Goal: Information Seeking & Learning: Check status

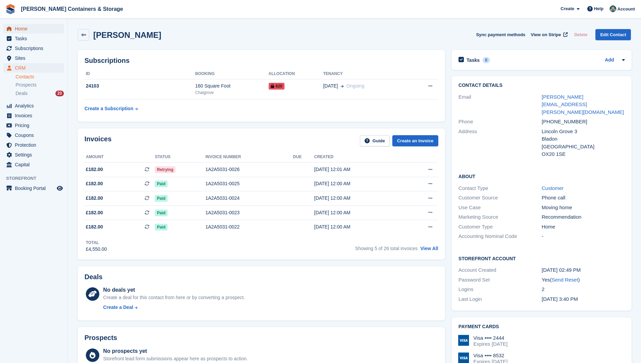
click at [23, 28] on span "Home" at bounding box center [35, 28] width 41 height 9
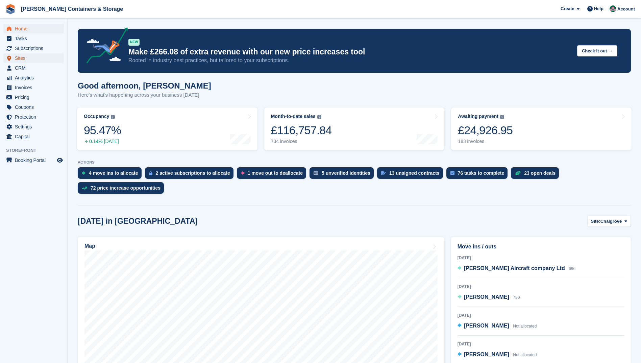
click at [20, 58] on span "Sites" at bounding box center [35, 57] width 41 height 9
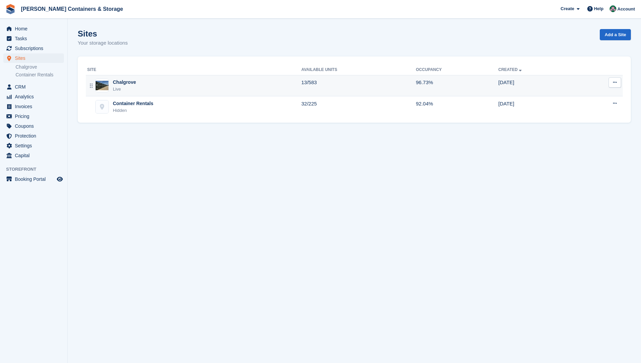
click at [169, 85] on div "Chalgrove Live" at bounding box center [194, 86] width 214 height 14
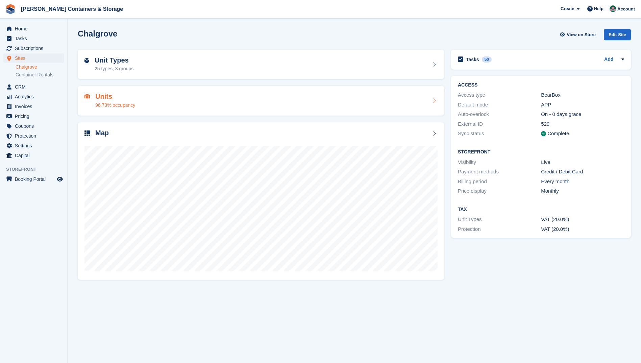
click at [157, 100] on div "Units 96.73% occupancy" at bounding box center [260, 101] width 353 height 16
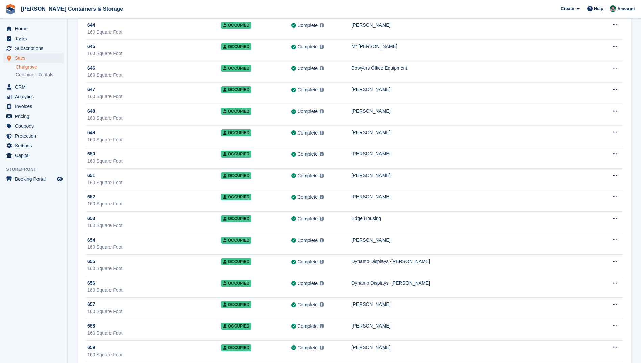
scroll to position [9892, 0]
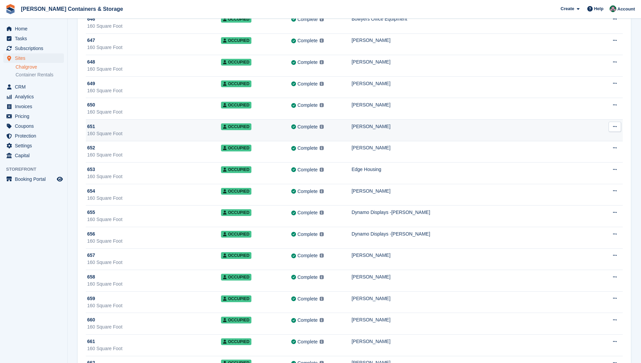
click at [431, 128] on div "Nouman, Javed" at bounding box center [473, 126] width 245 height 7
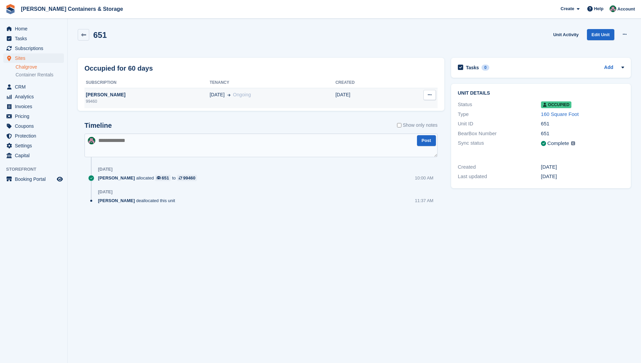
click at [149, 96] on div "[PERSON_NAME]" at bounding box center [146, 94] width 125 height 7
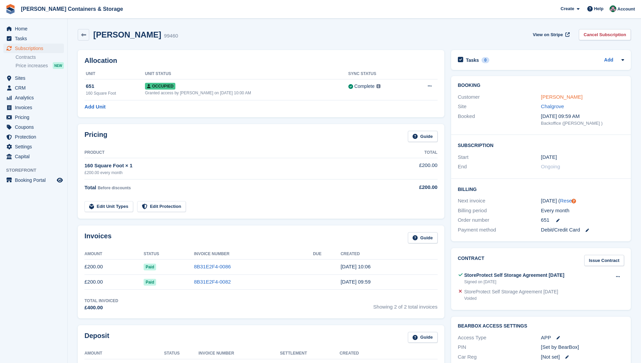
click at [542, 98] on link "Nouman, Javed" at bounding box center [562, 97] width 42 height 6
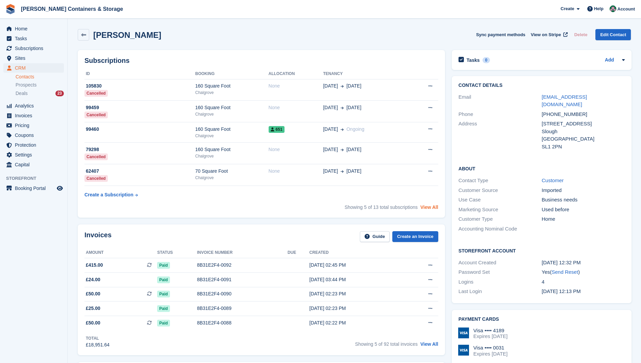
click at [423, 209] on link "View All" at bounding box center [429, 206] width 18 height 5
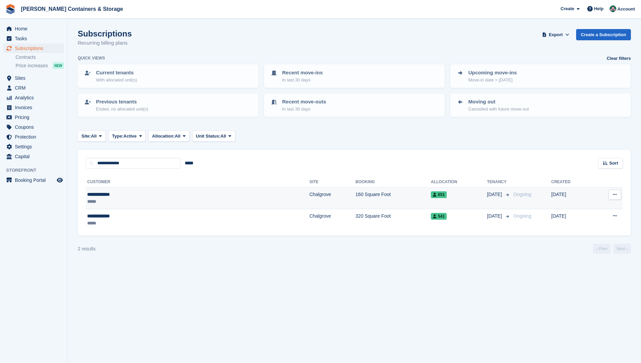
click at [309, 195] on td "Chalgrove" at bounding box center [332, 199] width 46 height 22
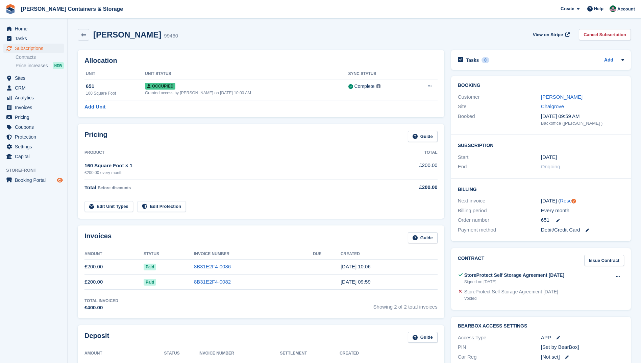
click at [58, 179] on icon "Preview store" at bounding box center [60, 179] width 6 height 5
click at [24, 27] on span "Home" at bounding box center [35, 28] width 41 height 9
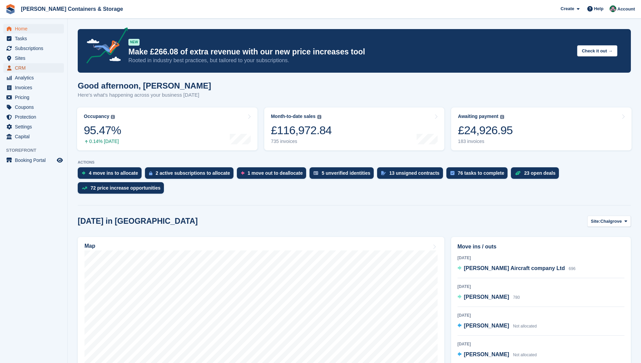
click at [25, 67] on span "CRM" at bounding box center [35, 67] width 41 height 9
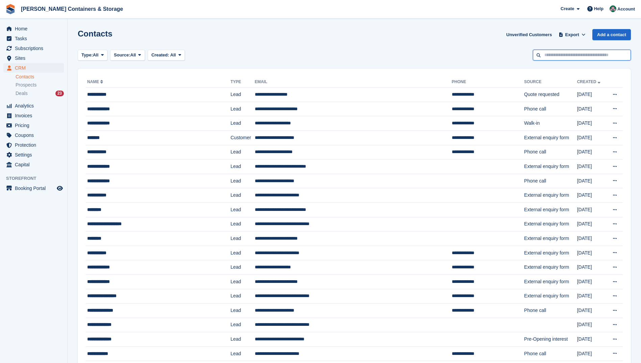
click at [588, 55] on input "text" at bounding box center [582, 55] width 98 height 11
type input "*******"
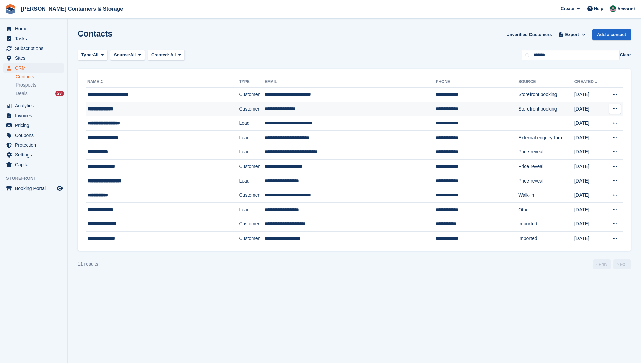
click at [265, 110] on td "**********" at bounding box center [350, 109] width 171 height 15
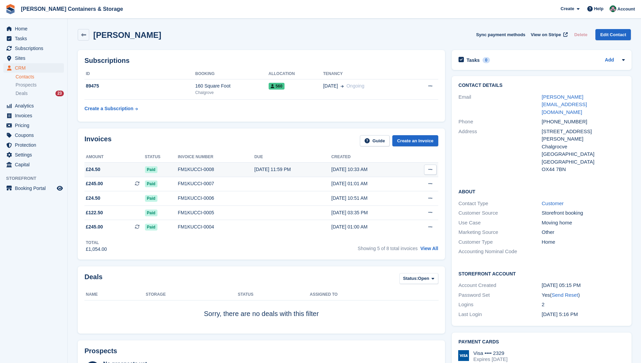
click at [246, 167] on div "FM1KUCCI-0008" at bounding box center [216, 169] width 77 height 7
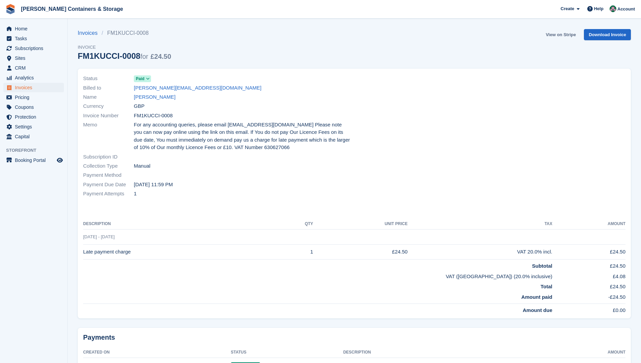
click at [562, 33] on link "View on Stripe" at bounding box center [560, 34] width 35 height 11
click at [21, 28] on span "Home" at bounding box center [35, 28] width 41 height 9
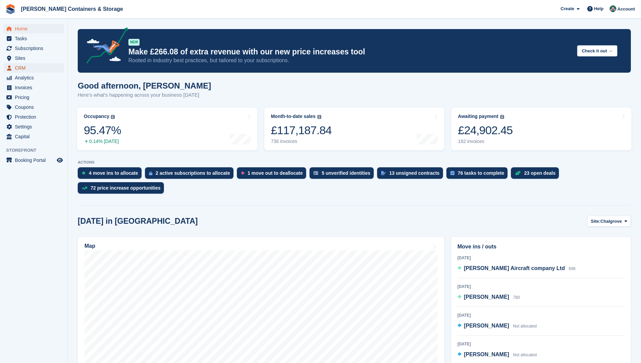
click at [23, 68] on span "CRM" at bounding box center [35, 67] width 41 height 9
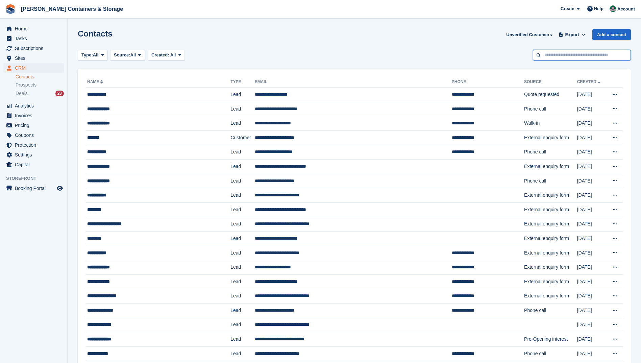
click at [576, 56] on input "text" at bounding box center [582, 55] width 98 height 11
type input "*****"
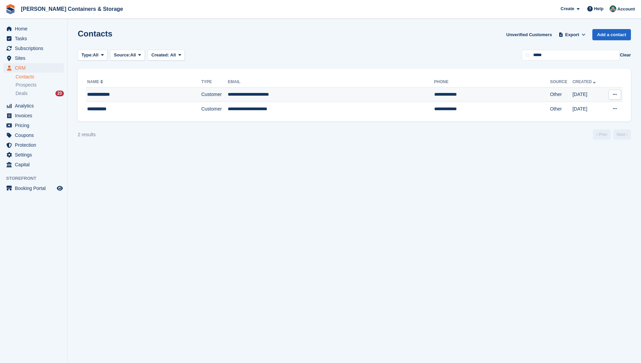
click at [278, 94] on td "**********" at bounding box center [331, 95] width 206 height 15
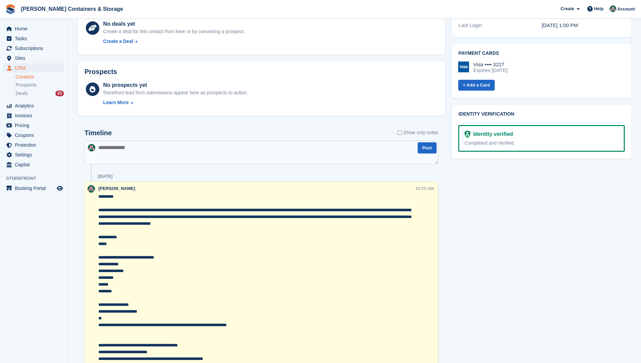
scroll to position [268, 0]
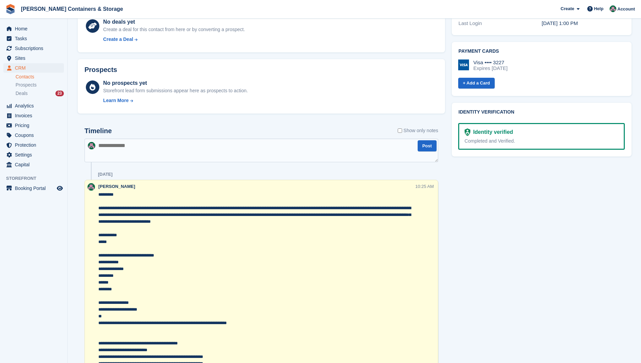
click at [159, 149] on textarea at bounding box center [261, 151] width 354 height 24
paste textarea "**********"
type textarea "**********"
click at [428, 146] on button "Post" at bounding box center [427, 145] width 19 height 11
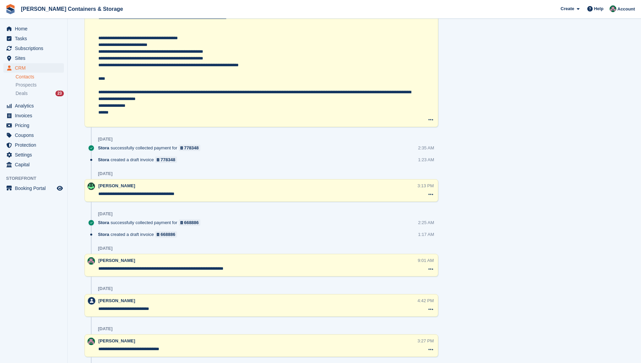
scroll to position [268, 0]
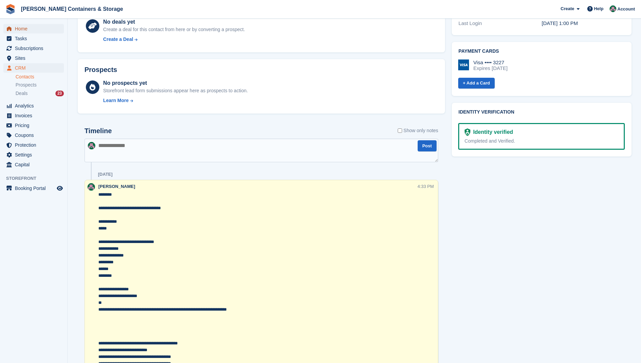
click at [24, 27] on span "Home" at bounding box center [35, 28] width 41 height 9
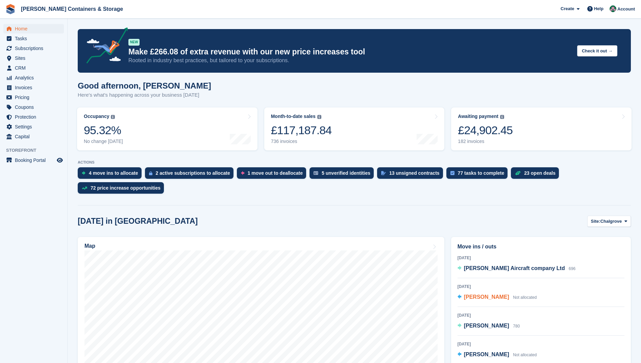
click at [475, 294] on span "[PERSON_NAME]" at bounding box center [486, 297] width 45 height 6
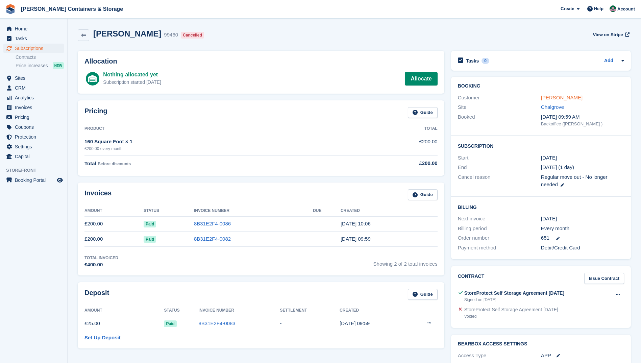
click at [550, 97] on link "[PERSON_NAME]" at bounding box center [562, 98] width 42 height 6
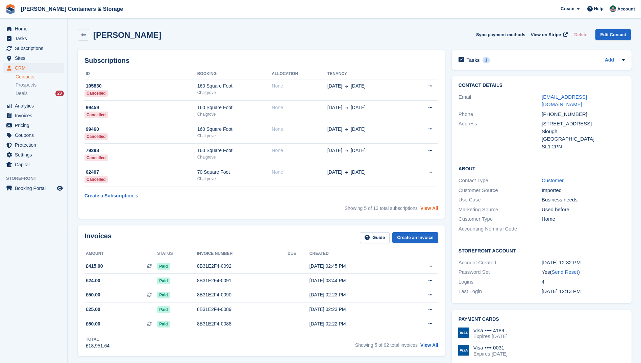
click at [426, 207] on link "View All" at bounding box center [429, 207] width 18 height 5
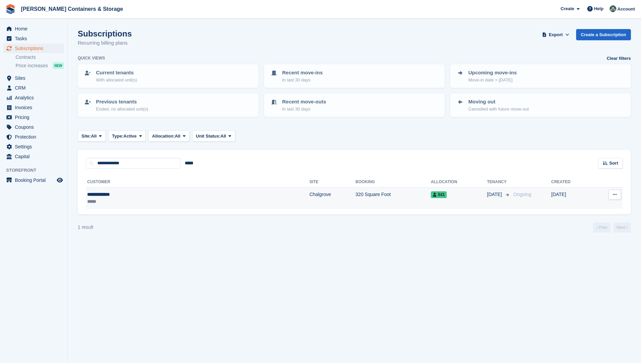
click at [309, 195] on td "Chalgrove" at bounding box center [332, 198] width 46 height 21
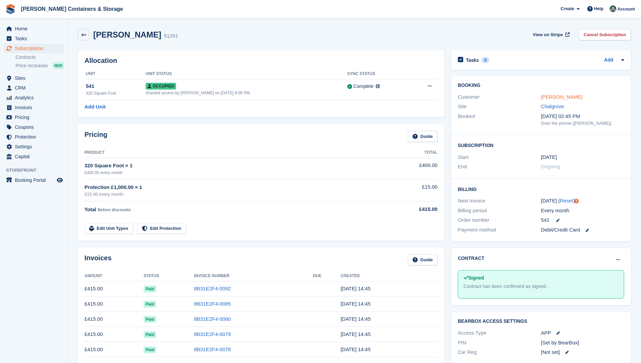
click at [550, 96] on link "[PERSON_NAME]" at bounding box center [562, 97] width 42 height 6
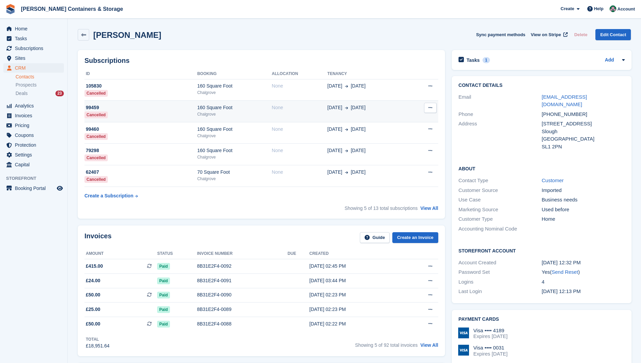
click at [241, 112] on div "Chalgrove" at bounding box center [234, 114] width 75 height 6
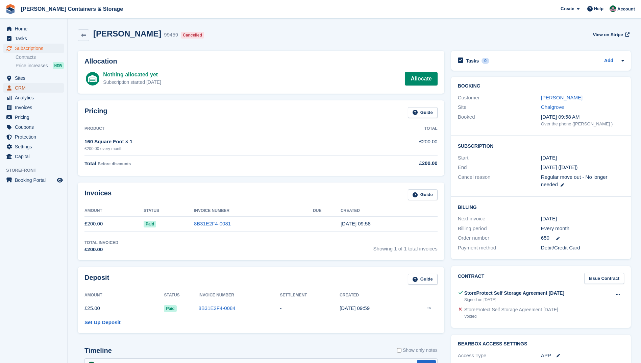
click at [33, 89] on span "CRM" at bounding box center [35, 87] width 41 height 9
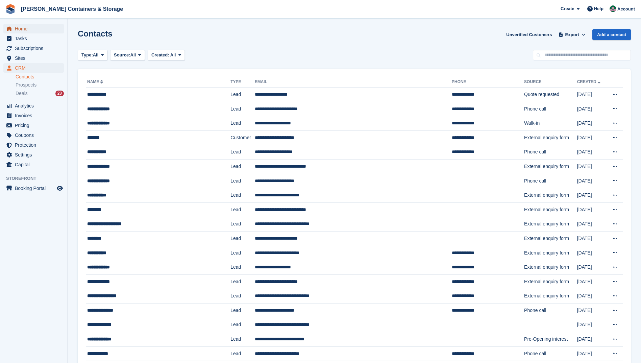
click at [22, 29] on span "Home" at bounding box center [35, 28] width 41 height 9
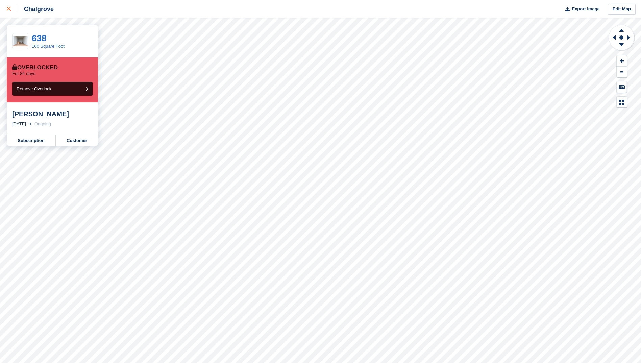
click at [10, 9] on icon at bounding box center [9, 9] width 4 height 4
